Goal: Use online tool/utility

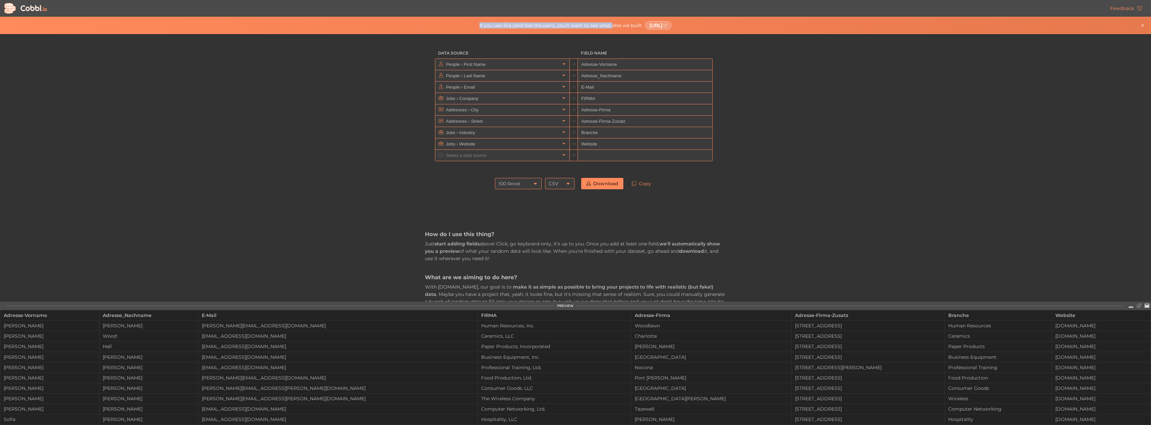
drag, startPoint x: 459, startPoint y: 26, endPoint x: 596, endPoint y: 21, distance: 137.3
click at [596, 21] on div "If you use Jira (and feel the pain), you'll want to see what else we built: [UR…" at bounding box center [575, 25] width 1151 height 17
click at [750, 114] on div "Data Source Field Name People › First Name Adresse-Vorname People › Last Name A…" at bounding box center [575, 168] width 1151 height 268
drag, startPoint x: 426, startPoint y: 102, endPoint x: 428, endPoint y: 60, distance: 41.9
click at [428, 60] on ul "People › First Name Adresse-Vorname People › Last Name Adresse_Nachname People …" at bounding box center [575, 110] width 301 height 103
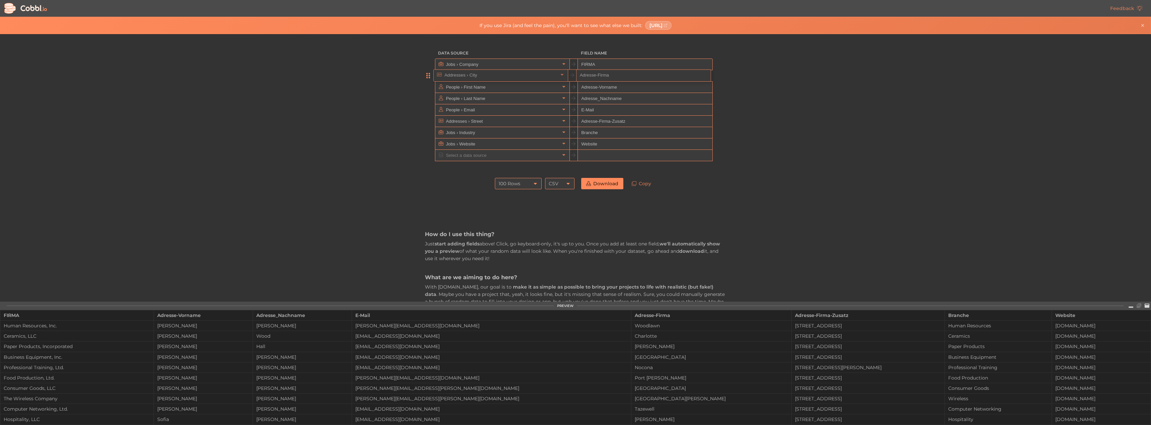
drag, startPoint x: 429, startPoint y: 110, endPoint x: 430, endPoint y: 72, distance: 38.5
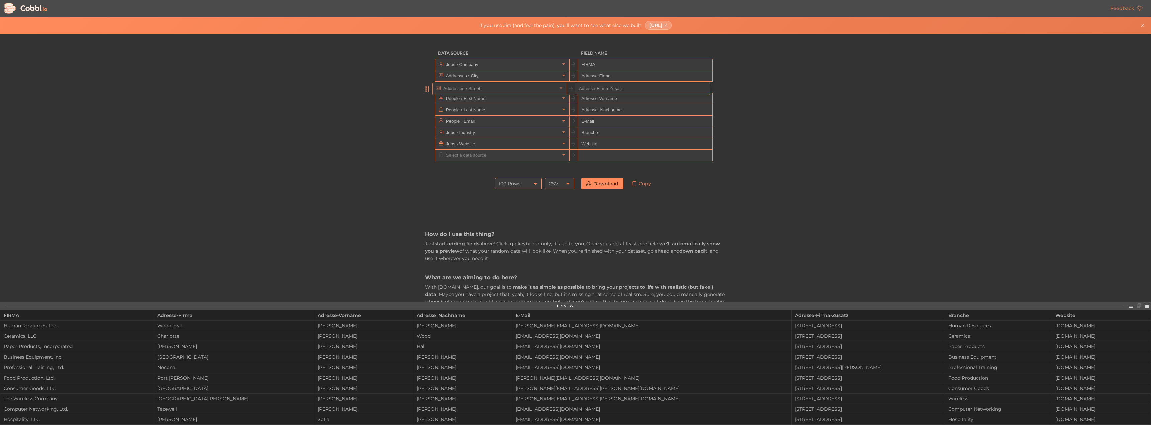
drag, startPoint x: 430, startPoint y: 125, endPoint x: 430, endPoint y: 89, distance: 36.1
click at [430, 89] on ul "Jobs › Company FIRMA Addresses › City Adresse-Firma People › First Name Adresse…" at bounding box center [575, 110] width 301 height 103
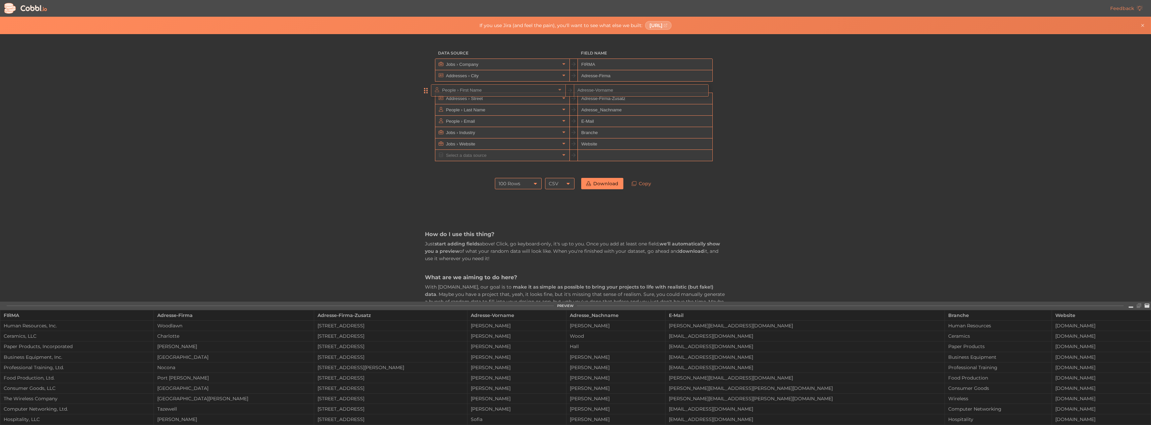
drag, startPoint x: 431, startPoint y: 99, endPoint x: 429, endPoint y: 89, distance: 9.8
click at [429, 89] on ul "Jobs › Company FIRMA Addresses › City Adresse-Firma Addresses › Street Adresse-…" at bounding box center [575, 110] width 301 height 103
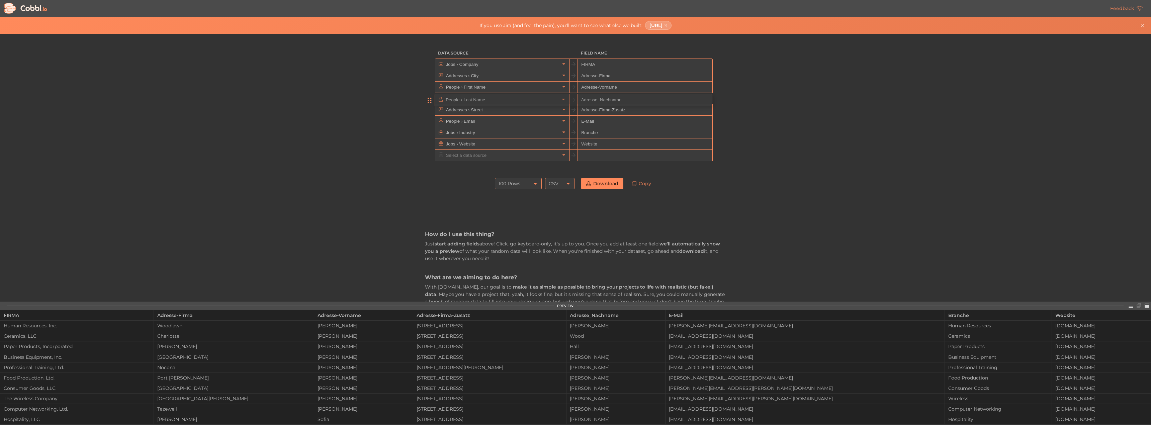
drag, startPoint x: 428, startPoint y: 111, endPoint x: 431, endPoint y: 98, distance: 13.7
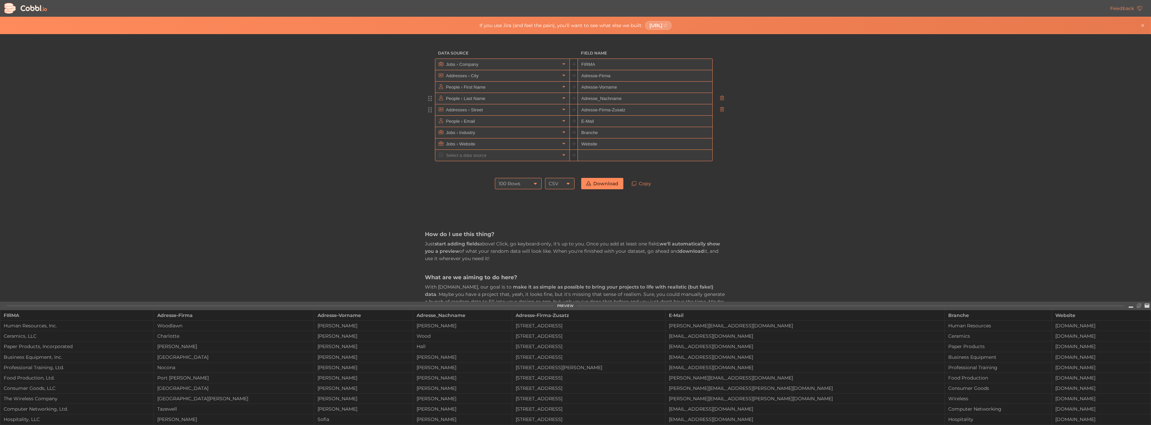
click at [585, 113] on input "Adresse-Firma-Zusatz" at bounding box center [645, 109] width 134 height 11
click at [427, 124] on div at bounding box center [430, 121] width 10 height 12
type input "Straße"
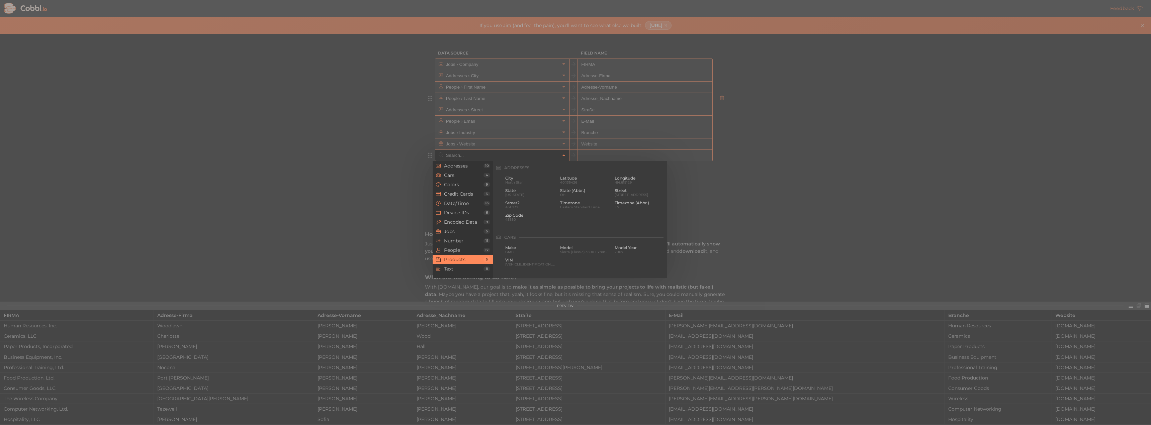
scroll to position [610, 0]
click at [455, 156] on input "text" at bounding box center [501, 155] width 115 height 11
type input "c"
click at [505, 193] on div "State [US_STATE]" at bounding box center [530, 192] width 53 height 11
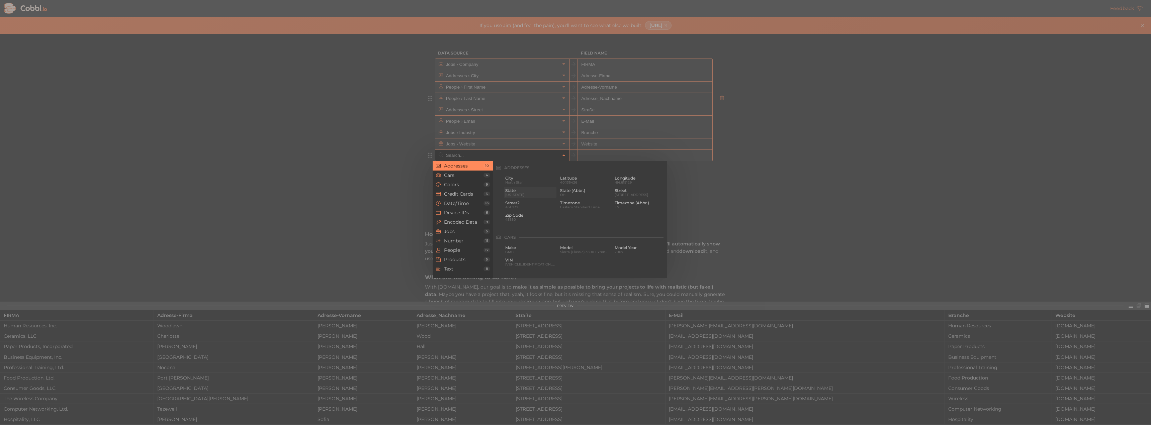
type input "Addresses › State"
type input "state"
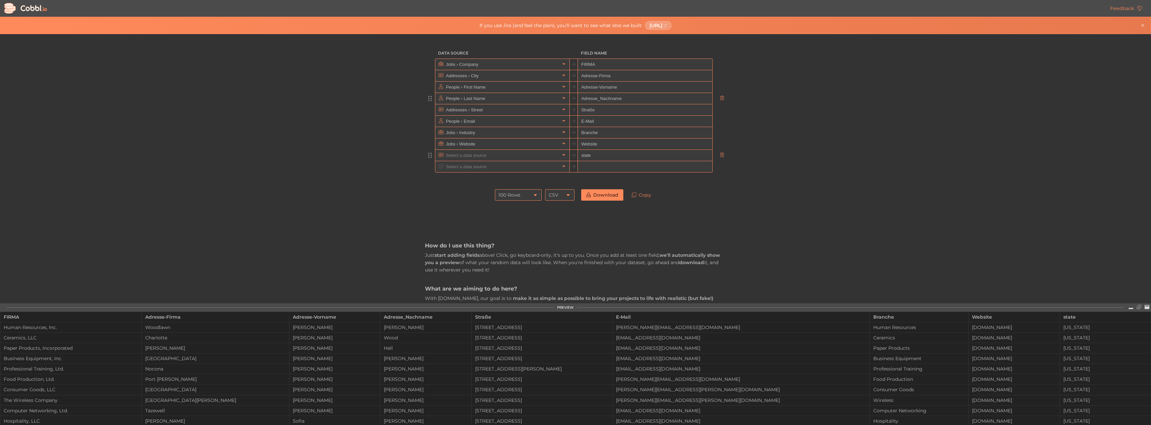
click at [547, 155] on input "text" at bounding box center [501, 155] width 115 height 11
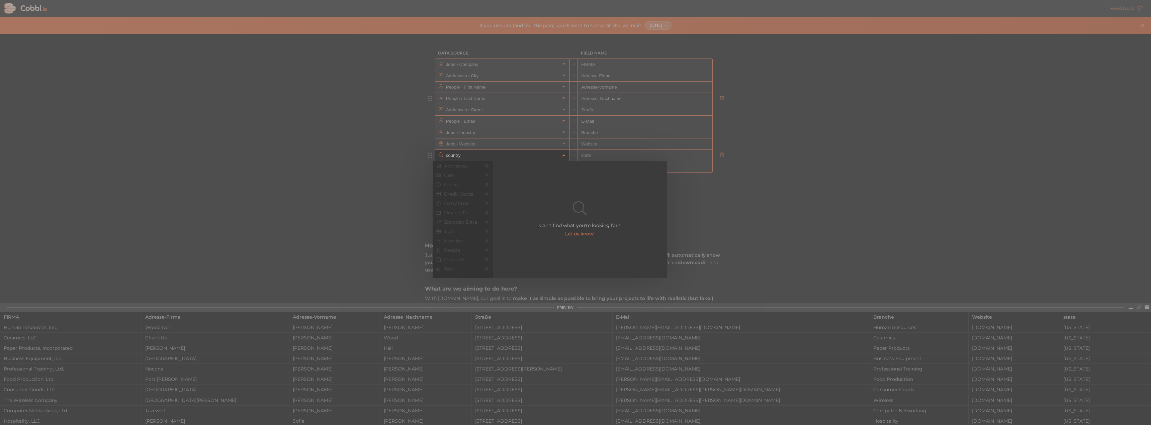
drag, startPoint x: 829, startPoint y: 175, endPoint x: 810, endPoint y: 164, distance: 22.2
click at [829, 175] on div at bounding box center [575, 212] width 1151 height 425
type input "Addresses › State"
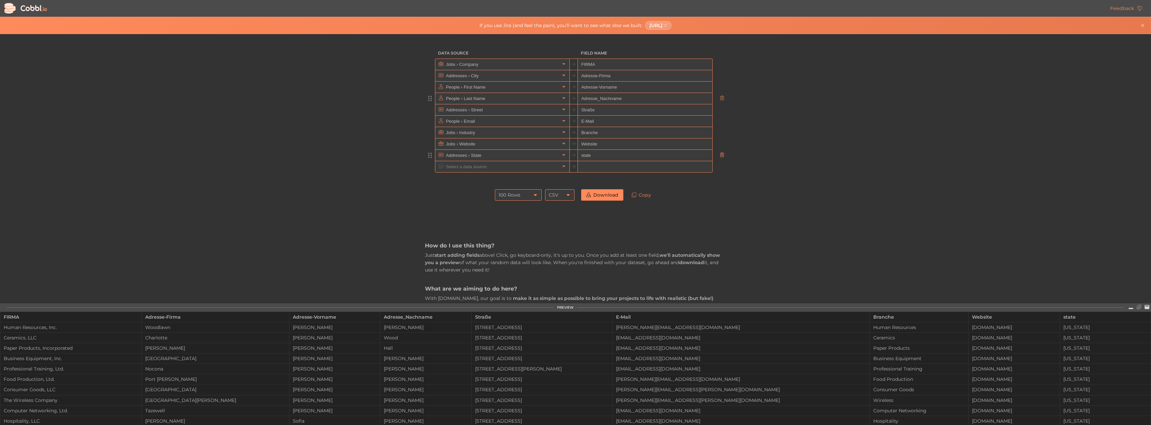
click at [720, 153] on icon at bounding box center [722, 155] width 4 height 5
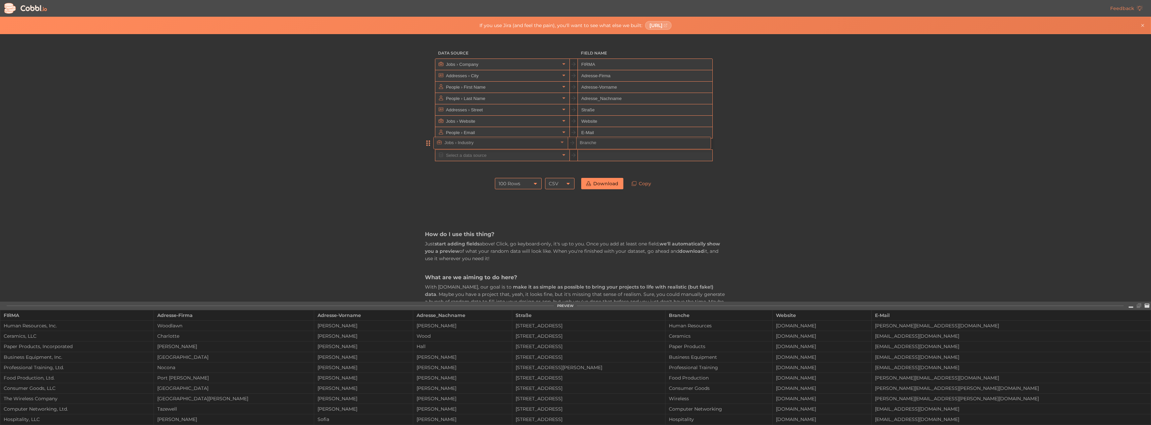
drag, startPoint x: 429, startPoint y: 124, endPoint x: 430, endPoint y: 151, distance: 26.5
click at [430, 151] on ul "Jobs › Company FIRMA Addresses › City Adresse-Firma People › First Name Adresse…" at bounding box center [575, 110] width 301 height 103
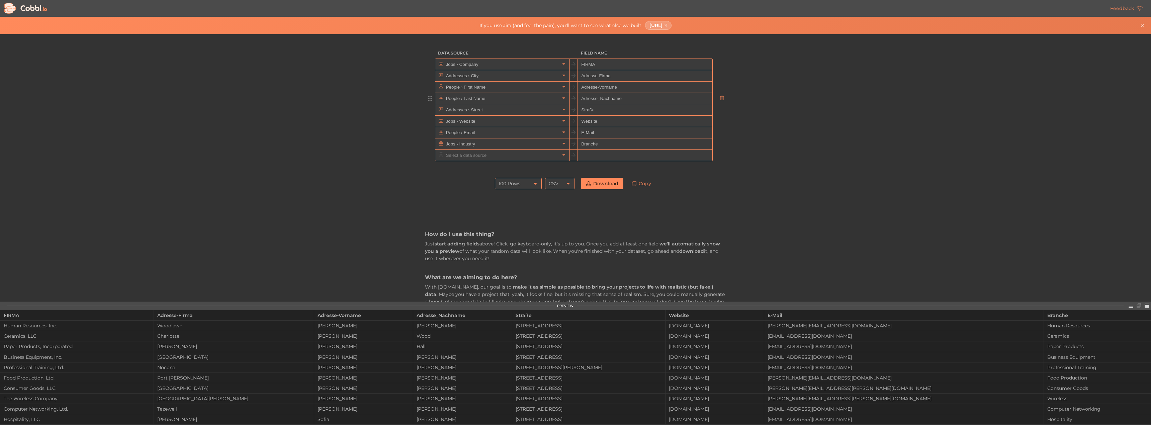
click at [1031, 118] on div "Data Source Field Name Jobs › Company FIRMA Addresses › City Adresse-Firma Peop…" at bounding box center [575, 168] width 1151 height 268
click at [922, 219] on div "Data Source Field Name Jobs › Company FIRMA Addresses › City Adresse-Firma Peop…" at bounding box center [575, 168] width 1151 height 268
